Goal: Task Accomplishment & Management: Manage account settings

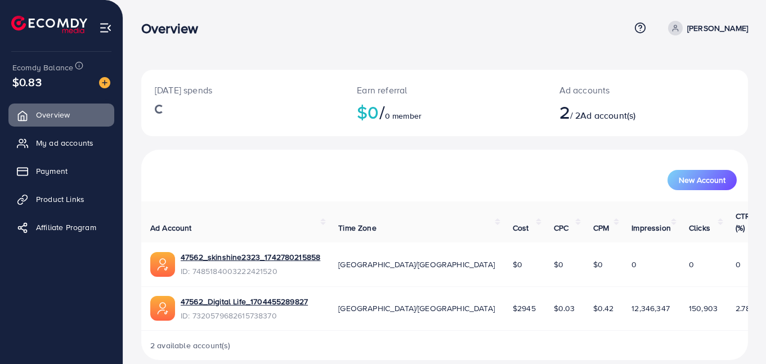
scroll to position [3, 0]
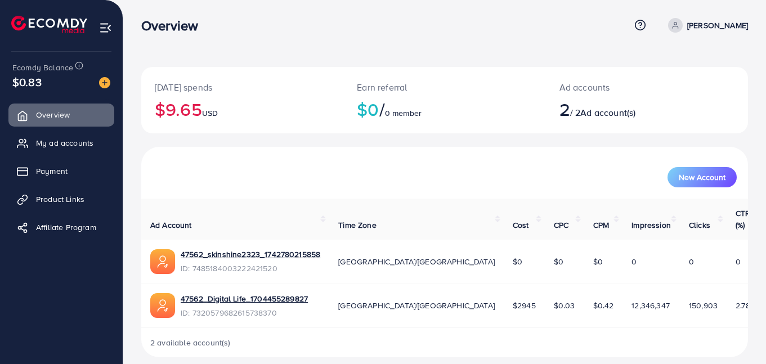
click at [41, 143] on span "My ad accounts" at bounding box center [64, 142] width 57 height 11
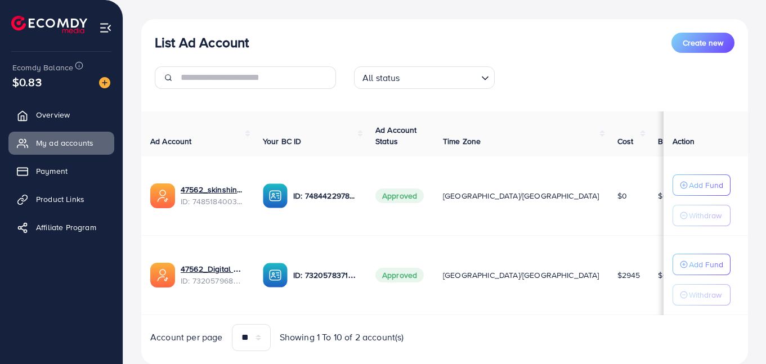
scroll to position [118, 0]
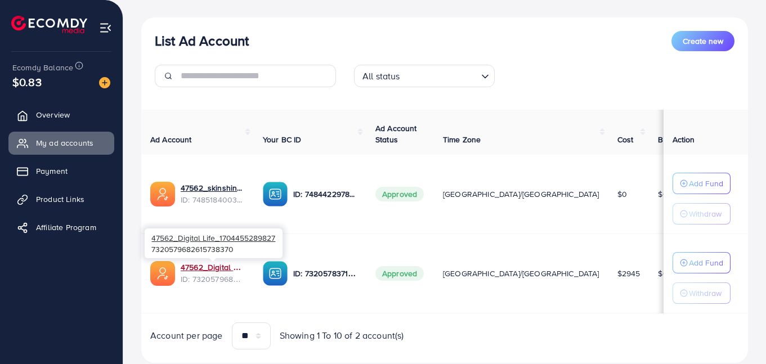
click at [197, 267] on link "47562_Digital Life_1704455289827" at bounding box center [213, 267] width 64 height 11
